Goal: Task Accomplishment & Management: Manage account settings

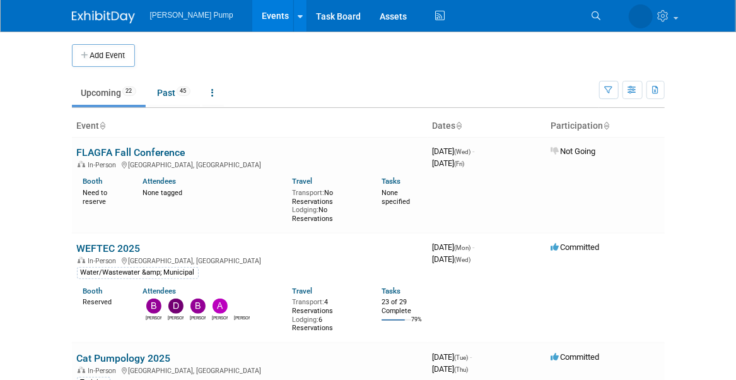
click at [118, 250] on link "WEFTEC 2025" at bounding box center [109, 248] width 64 height 12
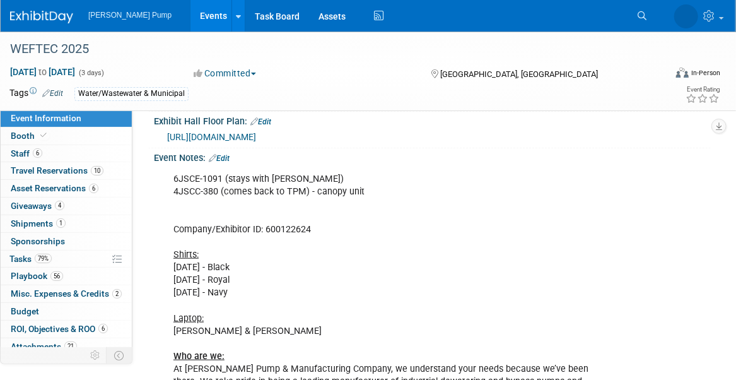
scroll to position [378, 0]
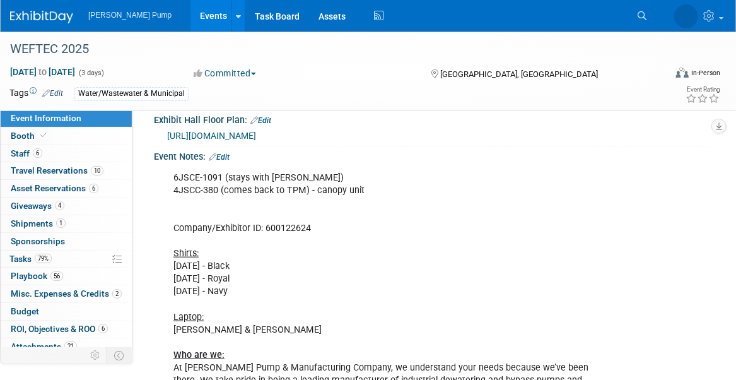
click at [226, 153] on link "Edit" at bounding box center [219, 157] width 21 height 9
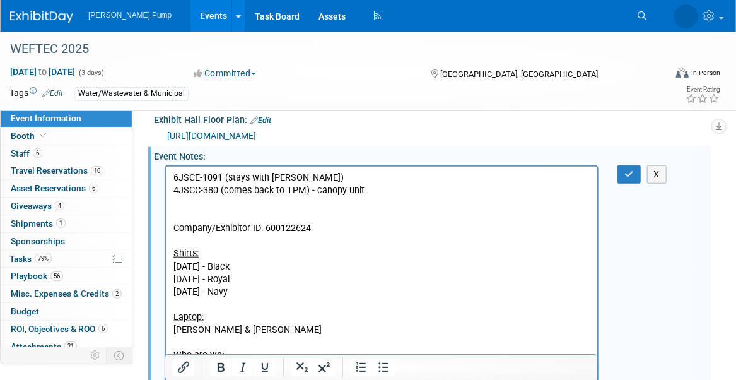
scroll to position [0, 0]
click at [199, 208] on p "6JSCE-1091 (stays with Mark) 4JSCC-380 (comes back to TPM) - canopy unit Compan…" at bounding box center [381, 297] width 417 height 253
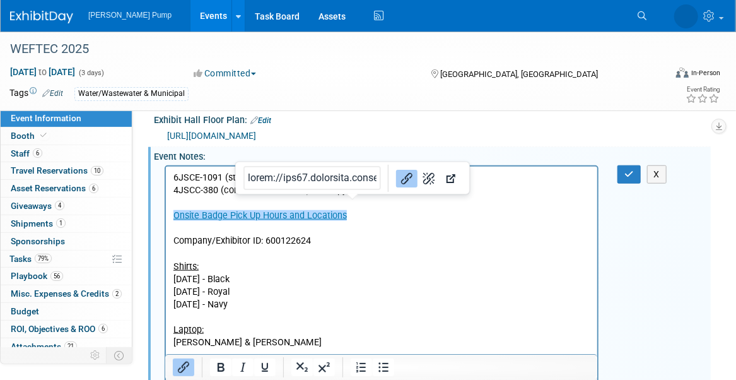
drag, startPoint x: 349, startPoint y: 216, endPoint x: 173, endPoint y: 208, distance: 176.1
click at [173, 209] on p "Onsite Badge Pick Up Hours and Locations﻿ Company/Exhibitor ID: 600122624 Shirt…" at bounding box center [381, 323] width 417 height 228
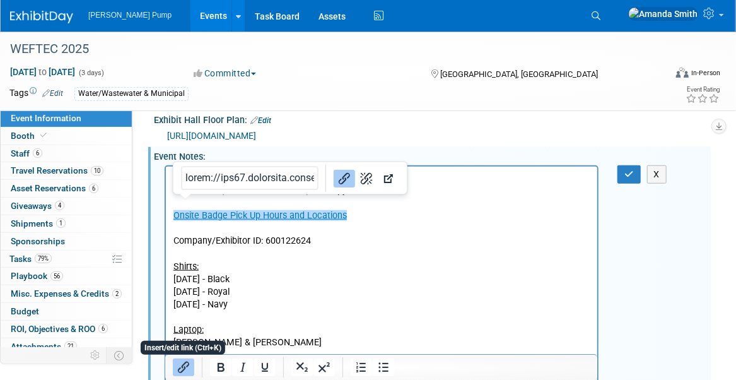
click at [189, 364] on icon "Insert/edit link" at bounding box center [183, 366] width 15 height 15
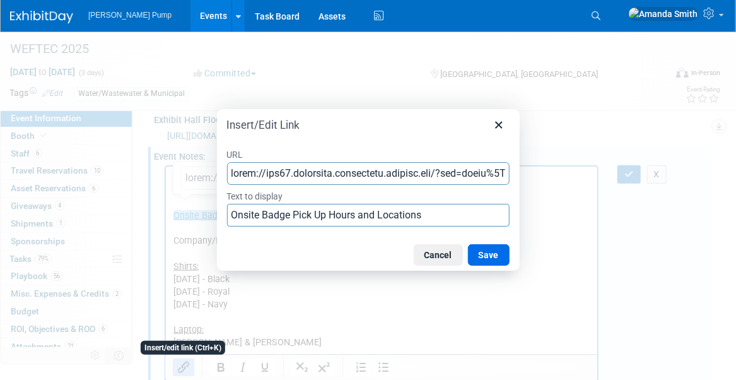
scroll to position [0, 7291]
click at [485, 258] on button "Save" at bounding box center [489, 254] width 42 height 21
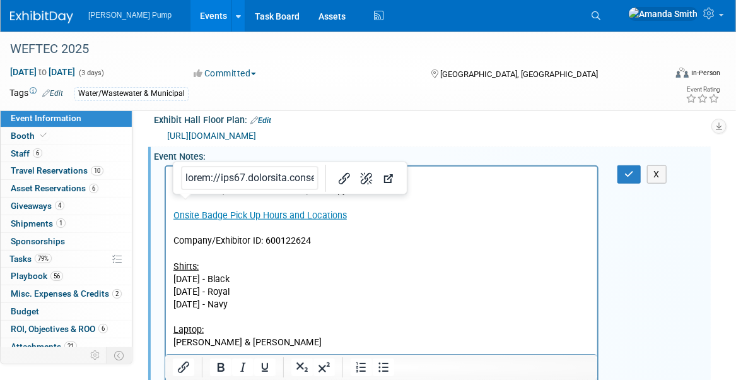
click at [366, 238] on p "Onsite Badge Pick Up Hours and Locations Company/Exhibitor ID: 600122624 Shirts…" at bounding box center [381, 323] width 417 height 228
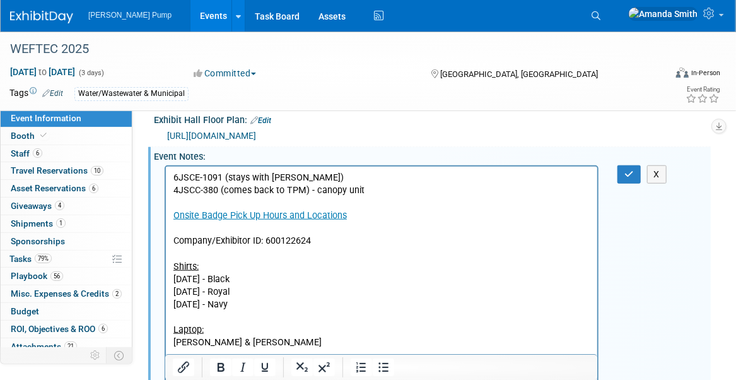
click at [282, 217] on link "Onsite Badge Pick Up Hours and Locations" at bounding box center [259, 214] width 173 height 11
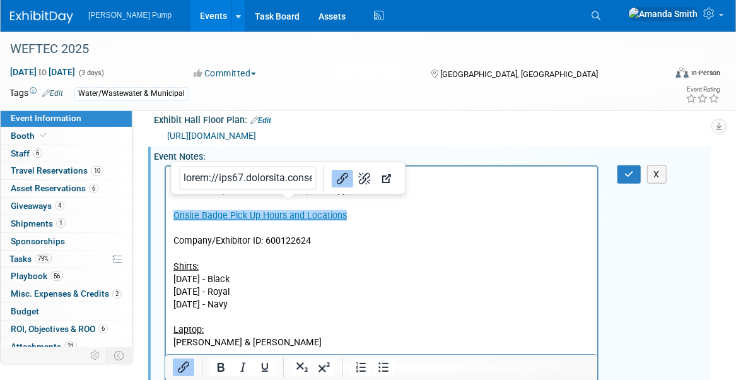
click at [265, 214] on link "Onsite Badge Pick Up Hours and Locations" at bounding box center [259, 214] width 173 height 11
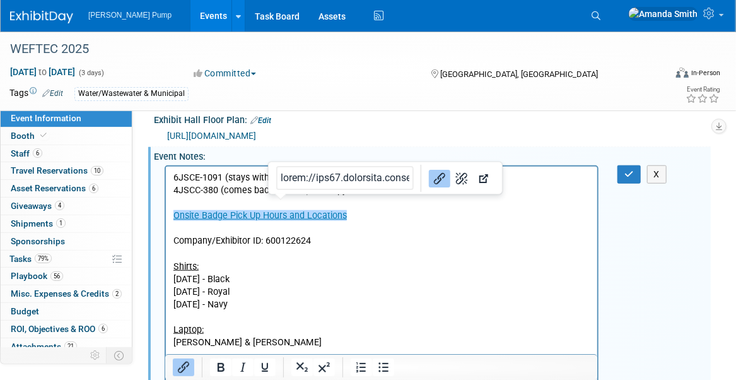
click at [727, 55] on div "WEFTEC 2025 Sep 29, 2025 to Oct 1, 2025 (3 days) Sep 29, 2025 to Oct 1, 2025 Co…" at bounding box center [368, 71] width 736 height 79
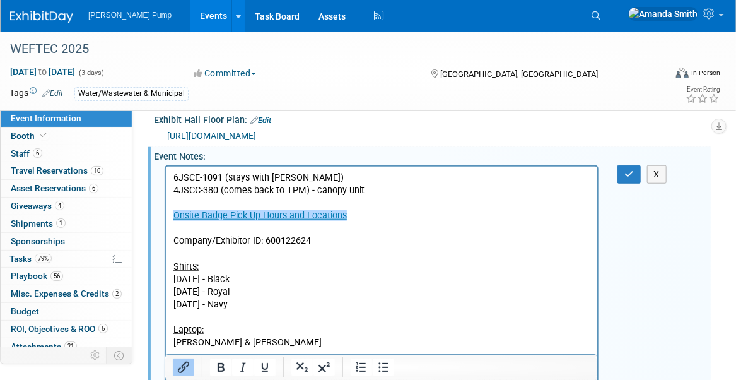
click at [375, 252] on p "Onsite Badge Pick Up Hours and Locations Company/Exhibitor ID: 600122624 Shirts…" at bounding box center [381, 323] width 417 height 228
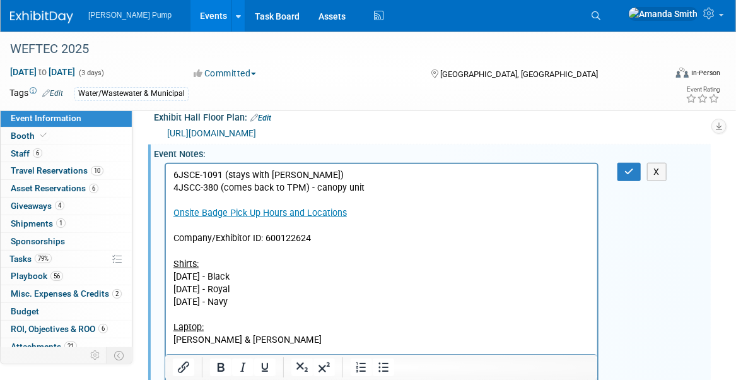
scroll to position [378, 0]
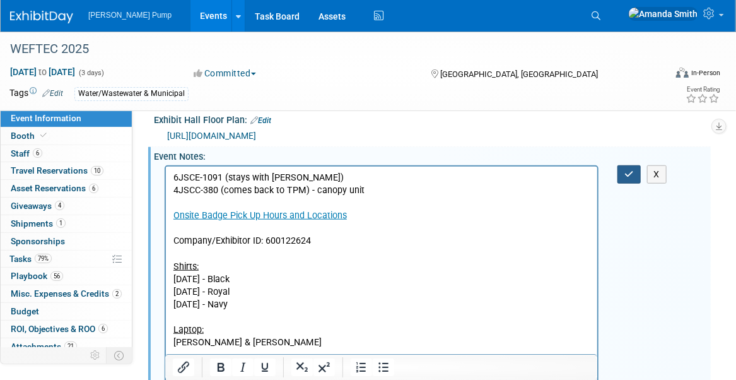
click at [630, 170] on icon "button" at bounding box center [628, 174] width 9 height 9
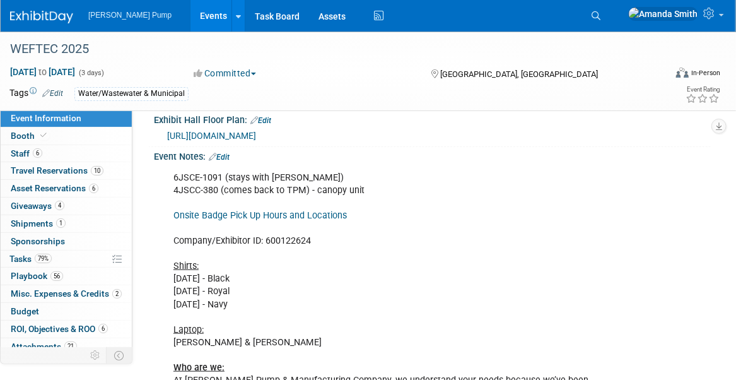
click at [222, 153] on link "Edit" at bounding box center [219, 157] width 21 height 9
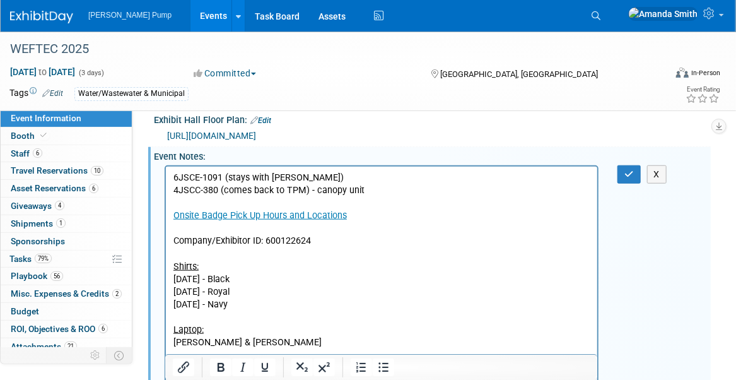
scroll to position [0, 0]
click at [367, 217] on p "6JSCE-1091 (stays with Mark) 4JSCC-380 (comes back to TPM) - canopy unit Onsite…" at bounding box center [381, 304] width 417 height 266
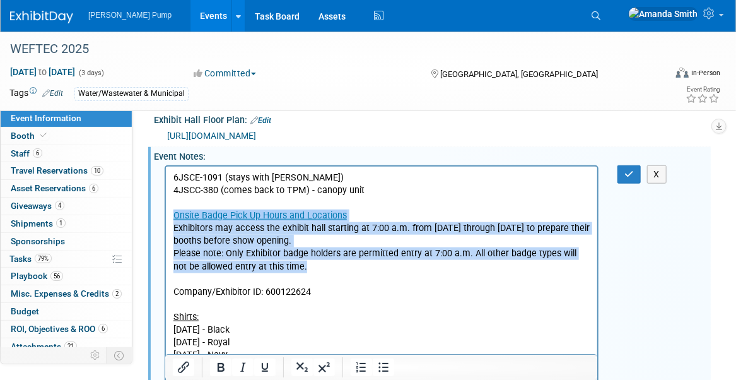
drag, startPoint x: 299, startPoint y: 264, endPoint x: 173, endPoint y: 214, distance: 135.6
click at [173, 214] on body "6JSCE-1091 (stays with Mark) 4JSCC-380 (comes back to TPM) - canopy unit Onsite…" at bounding box center [381, 329] width 418 height 316
copy body "Onsite Badge Pick Up Hours and Locations Exhibitors may access the exhibit hall…"
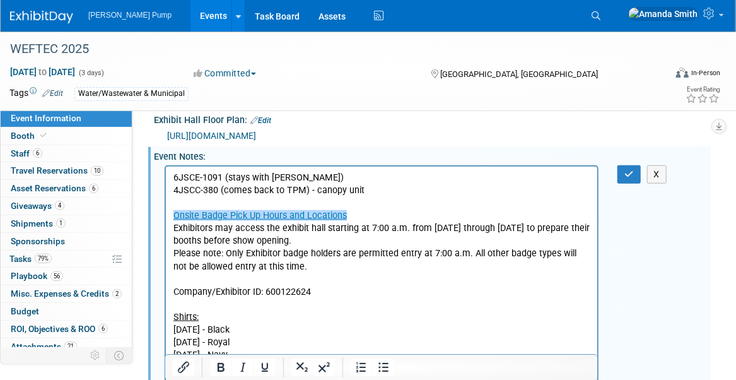
click at [344, 280] on p "Company/Exhibitor ID: 600122624 Shirts: Monday, September 29 - Black Tuesday, S…" at bounding box center [381, 379] width 417 height 215
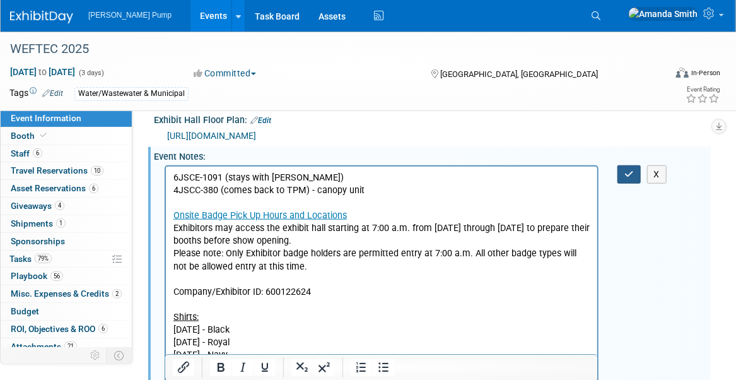
click at [634, 165] on button "button" at bounding box center [628, 174] width 23 height 18
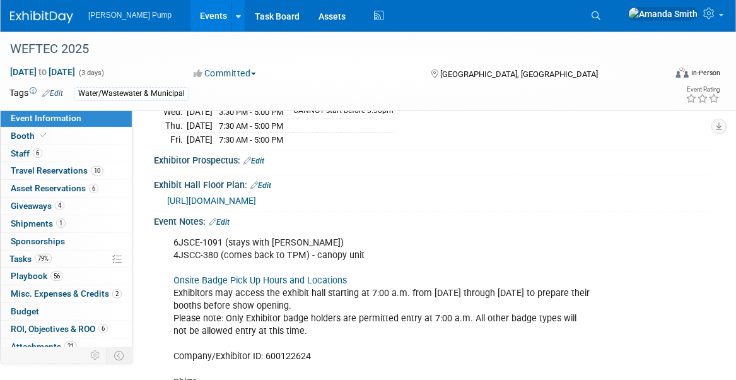
scroll to position [310, 0]
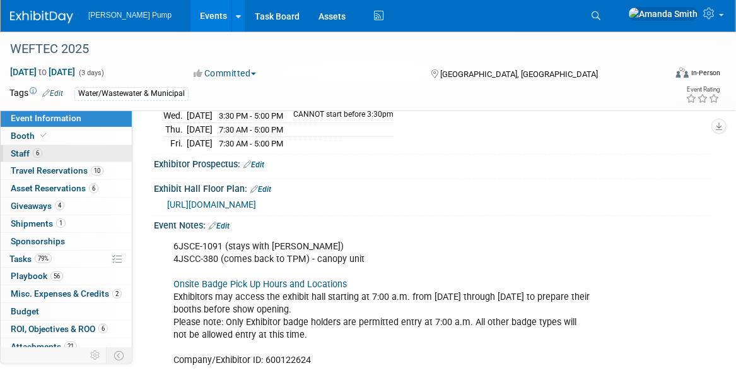
click at [23, 153] on span "Staff 6" at bounding box center [27, 153] width 32 height 10
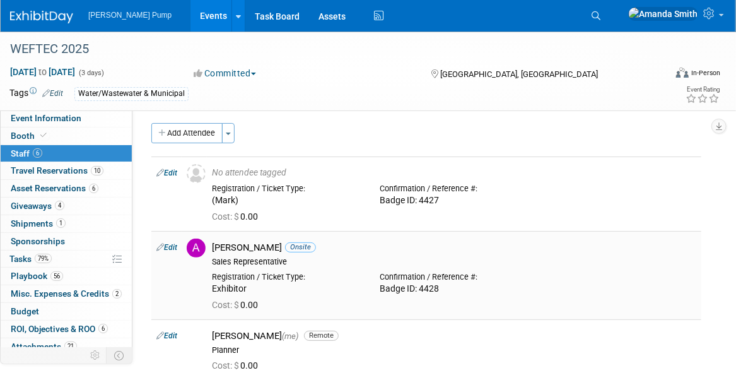
scroll to position [0, 0]
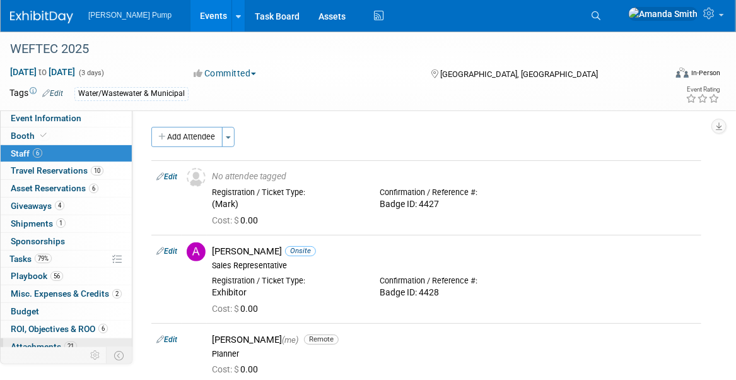
click at [55, 341] on span "Attachments 21" at bounding box center [44, 346] width 66 height 10
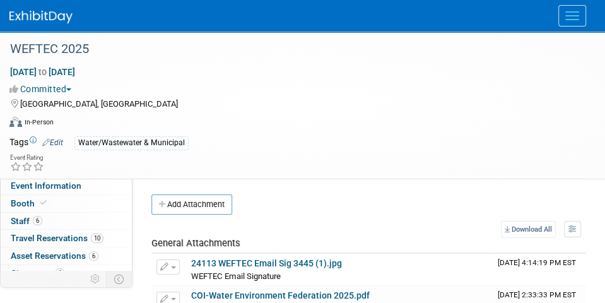
click at [178, 204] on button "Add Attachment" at bounding box center [191, 204] width 81 height 20
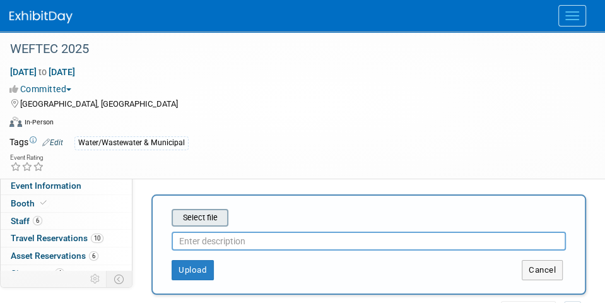
click at [203, 218] on input "file" at bounding box center [152, 217] width 150 height 15
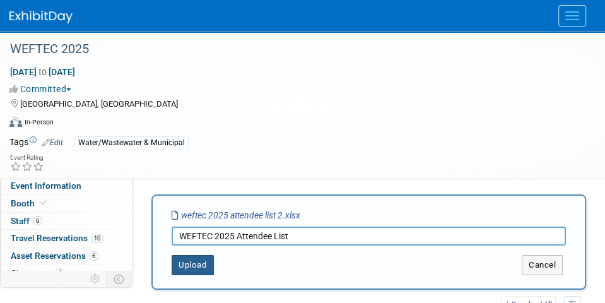
type input "WEFTEC 2025 Attendee List"
click at [195, 270] on button "Upload" at bounding box center [192, 265] width 42 height 20
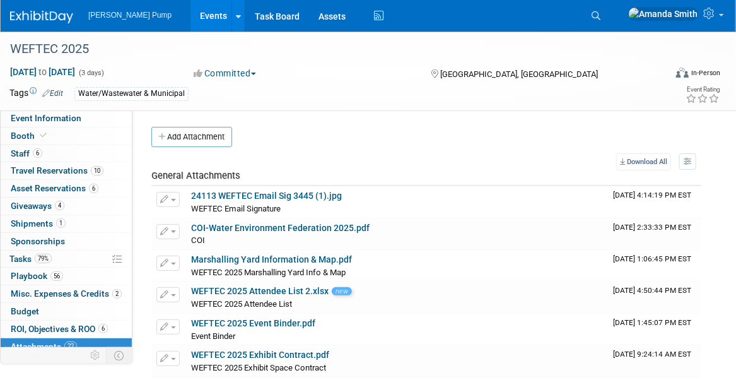
click at [190, 14] on link "Events" at bounding box center [213, 16] width 46 height 32
